Goal: Find specific page/section: Find specific page/section

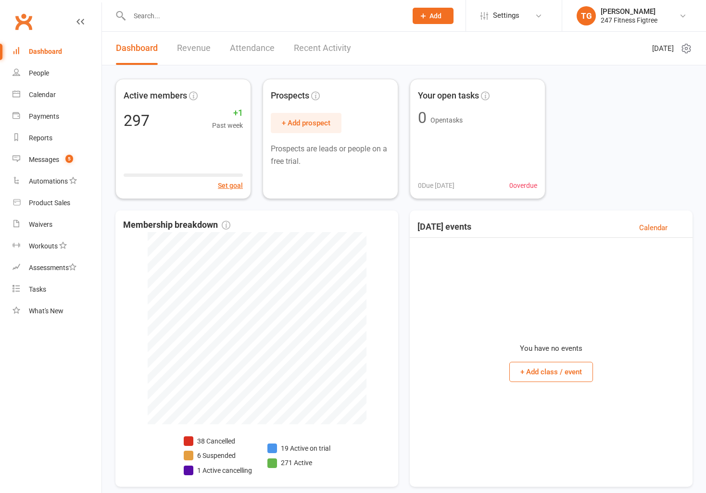
click at [189, 19] on input "text" at bounding box center [262, 15] width 273 height 13
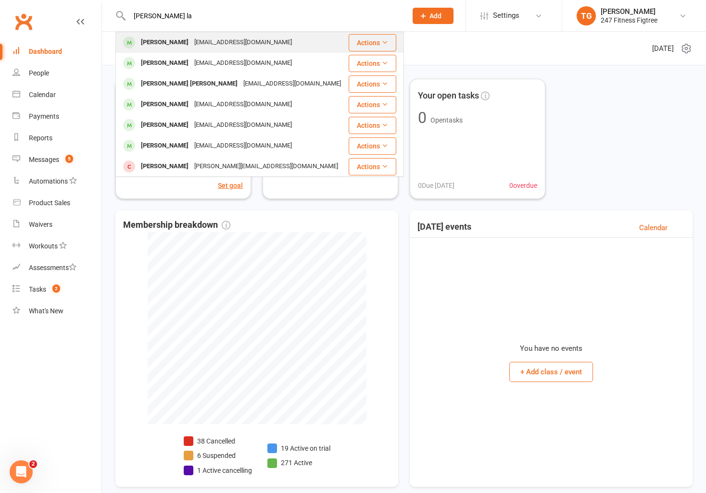
type input "[PERSON_NAME] la"
click at [210, 37] on div "[EMAIL_ADDRESS][DOMAIN_NAME]" at bounding box center [242, 43] width 103 height 14
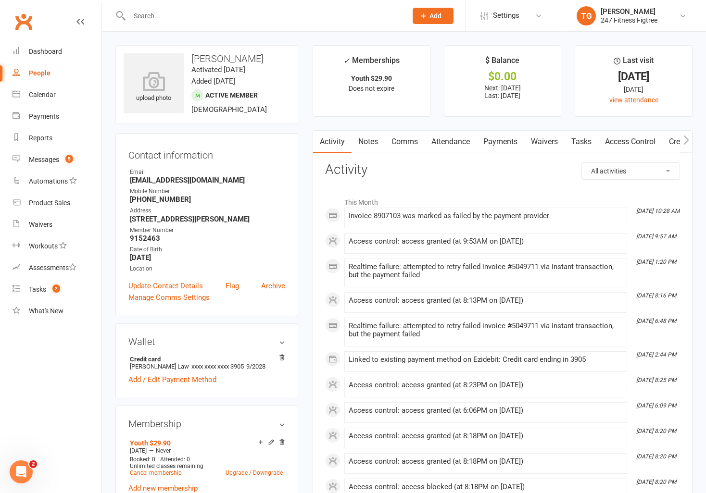
drag, startPoint x: 514, startPoint y: 243, endPoint x: 442, endPoint y: 243, distance: 71.6
click at [442, 243] on div "Access control: access granted (at 9:53AM on [DATE])" at bounding box center [485, 241] width 274 height 8
click at [614, 141] on link "Access Control" at bounding box center [630, 142] width 64 height 22
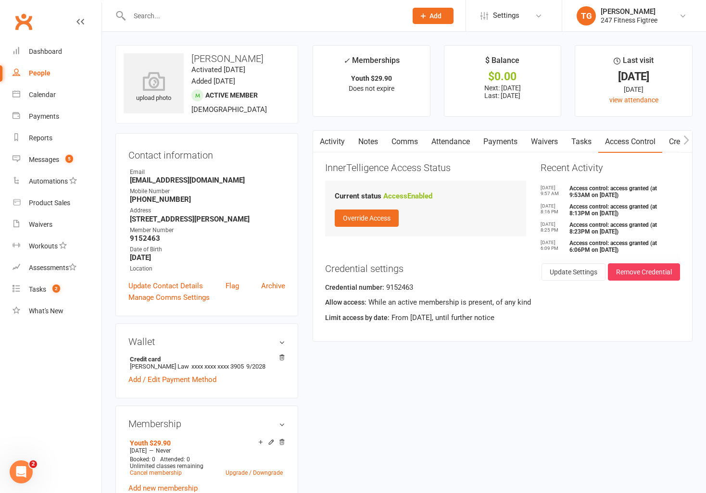
click at [340, 137] on link "Activity" at bounding box center [332, 142] width 38 height 22
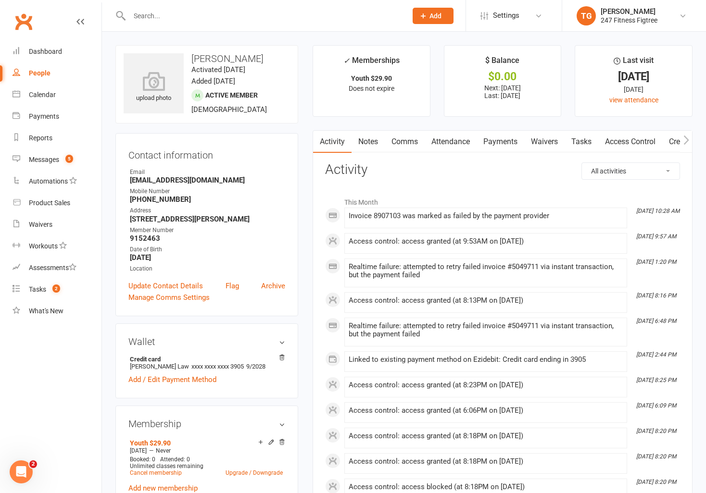
click at [495, 139] on link "Payments" at bounding box center [500, 142] width 48 height 22
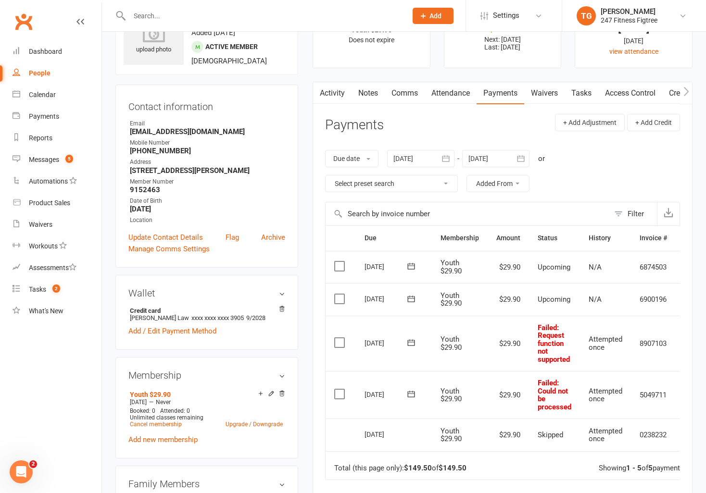
scroll to position [48, 0]
click at [391, 89] on link "Comms" at bounding box center [404, 94] width 40 height 22
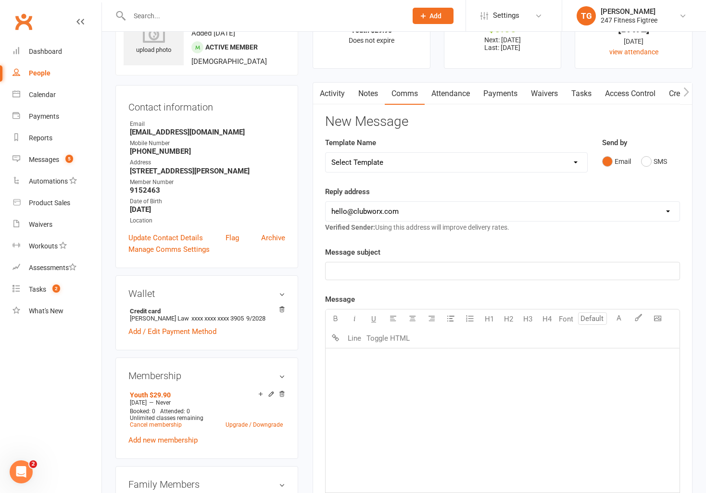
click at [348, 93] on link "Activity" at bounding box center [332, 94] width 38 height 22
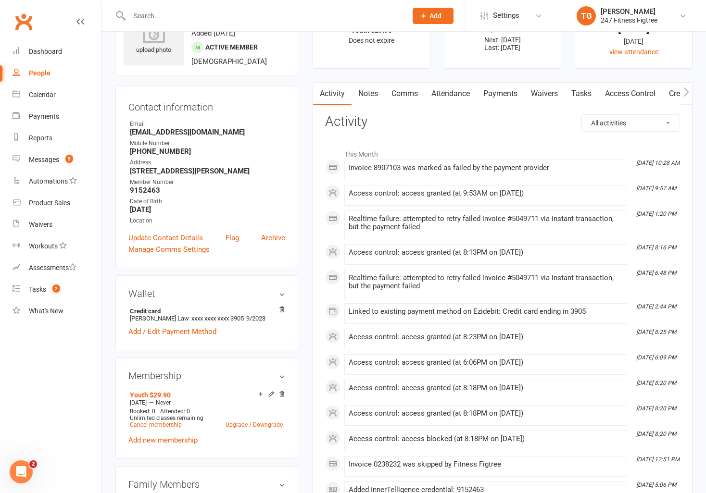
click at [366, 93] on link "Notes" at bounding box center [367, 94] width 33 height 22
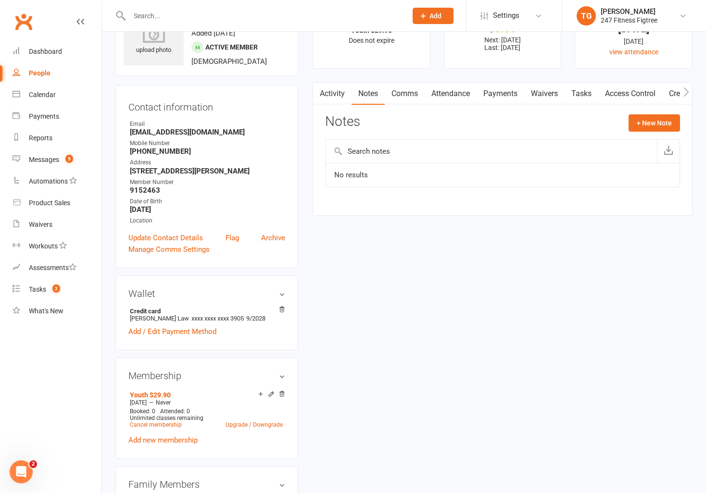
click at [388, 91] on link "Comms" at bounding box center [404, 94] width 40 height 22
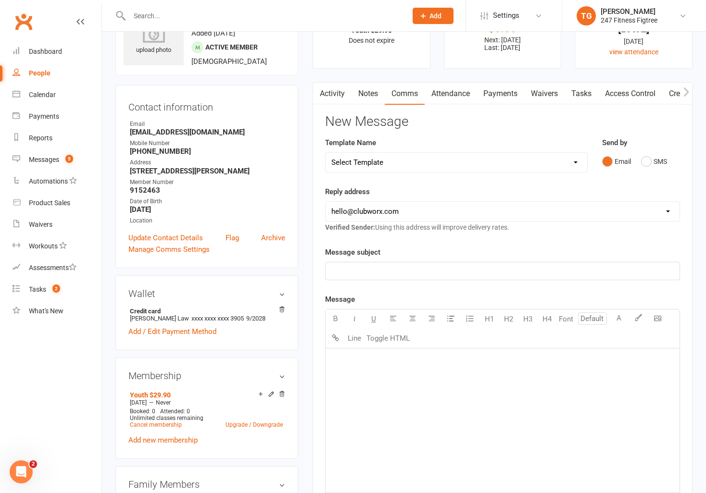
click at [336, 95] on link "Activity" at bounding box center [332, 94] width 38 height 22
